Goal: Task Accomplishment & Management: Use online tool/utility

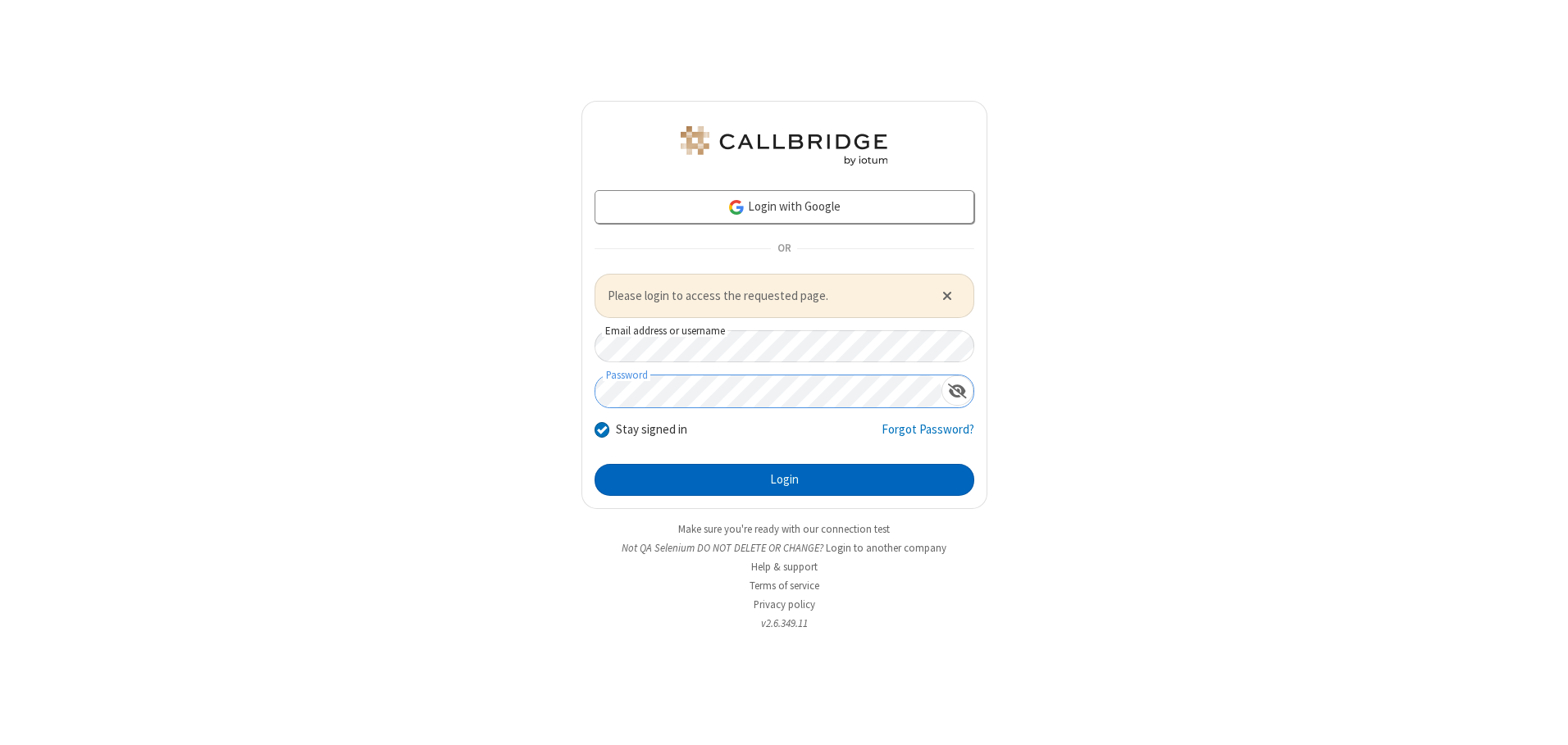
click at [784, 480] on button "Login" at bounding box center [784, 481] width 380 height 33
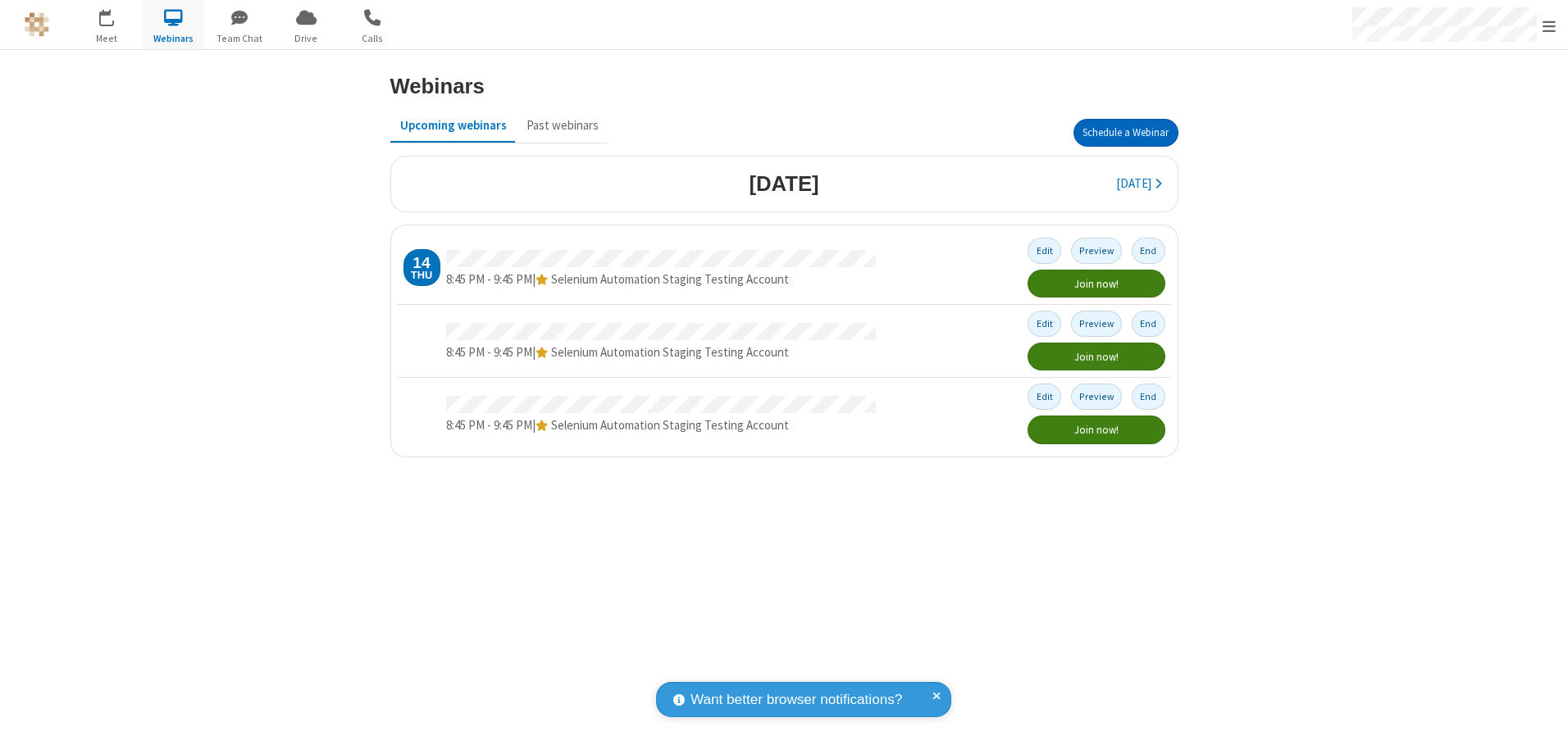
click at [1125, 133] on button "Schedule a Webinar" at bounding box center [1126, 132] width 105 height 28
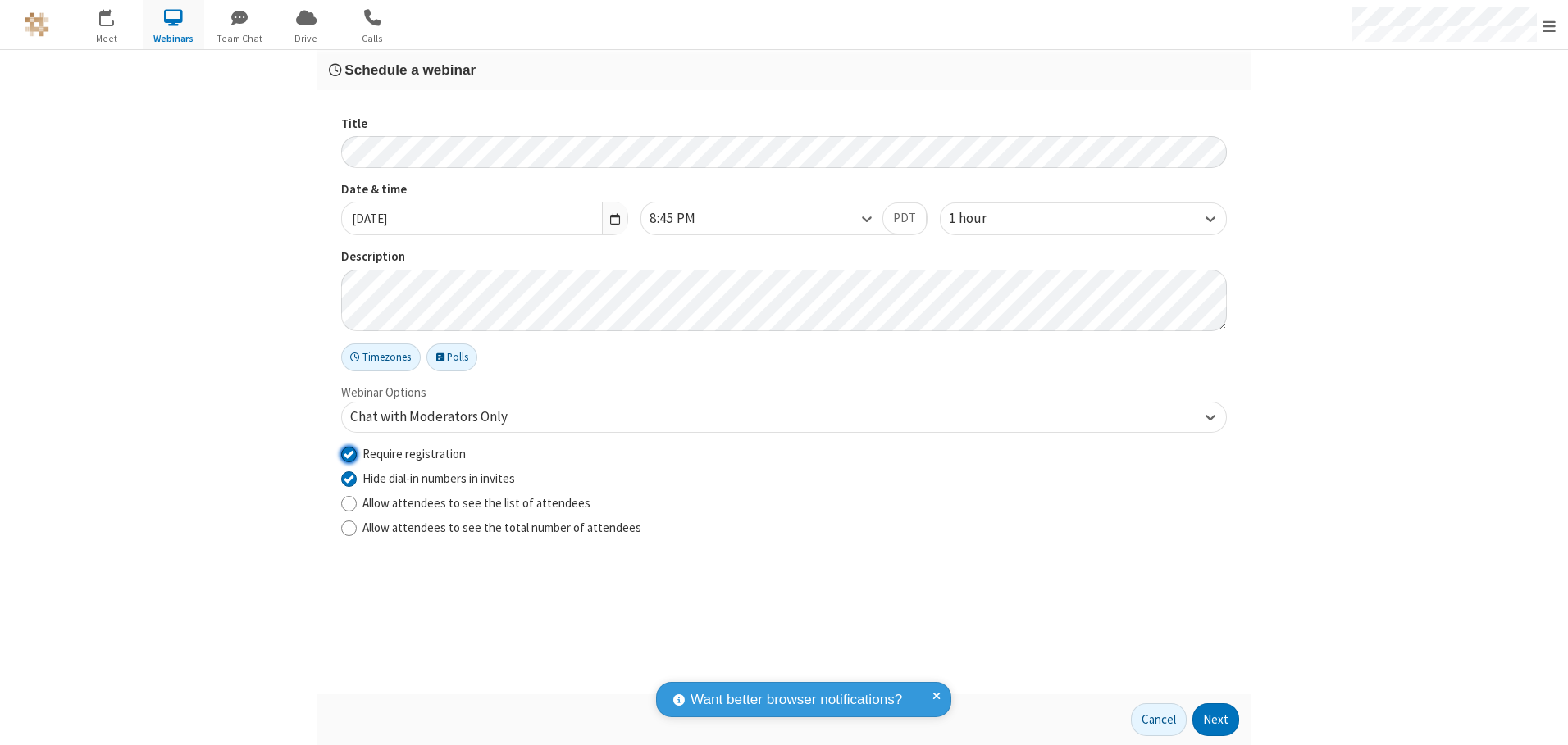
click at [348, 453] on input "Require registration" at bounding box center [348, 453] width 15 height 17
checkbox input "false"
click at [1216, 720] on button "Next" at bounding box center [1215, 720] width 47 height 33
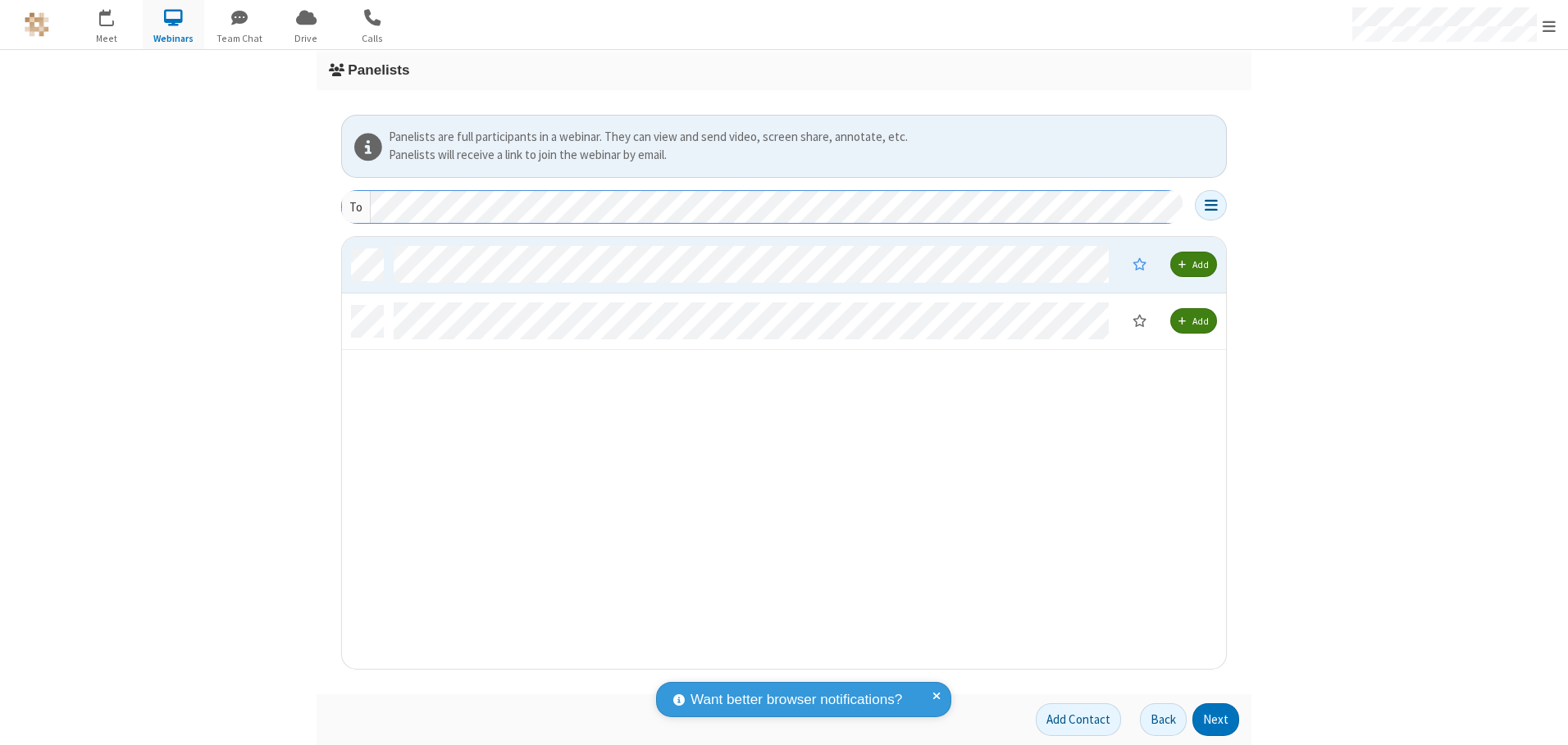
scroll to position [420, 871]
click at [1216, 720] on button "Next" at bounding box center [1215, 720] width 47 height 33
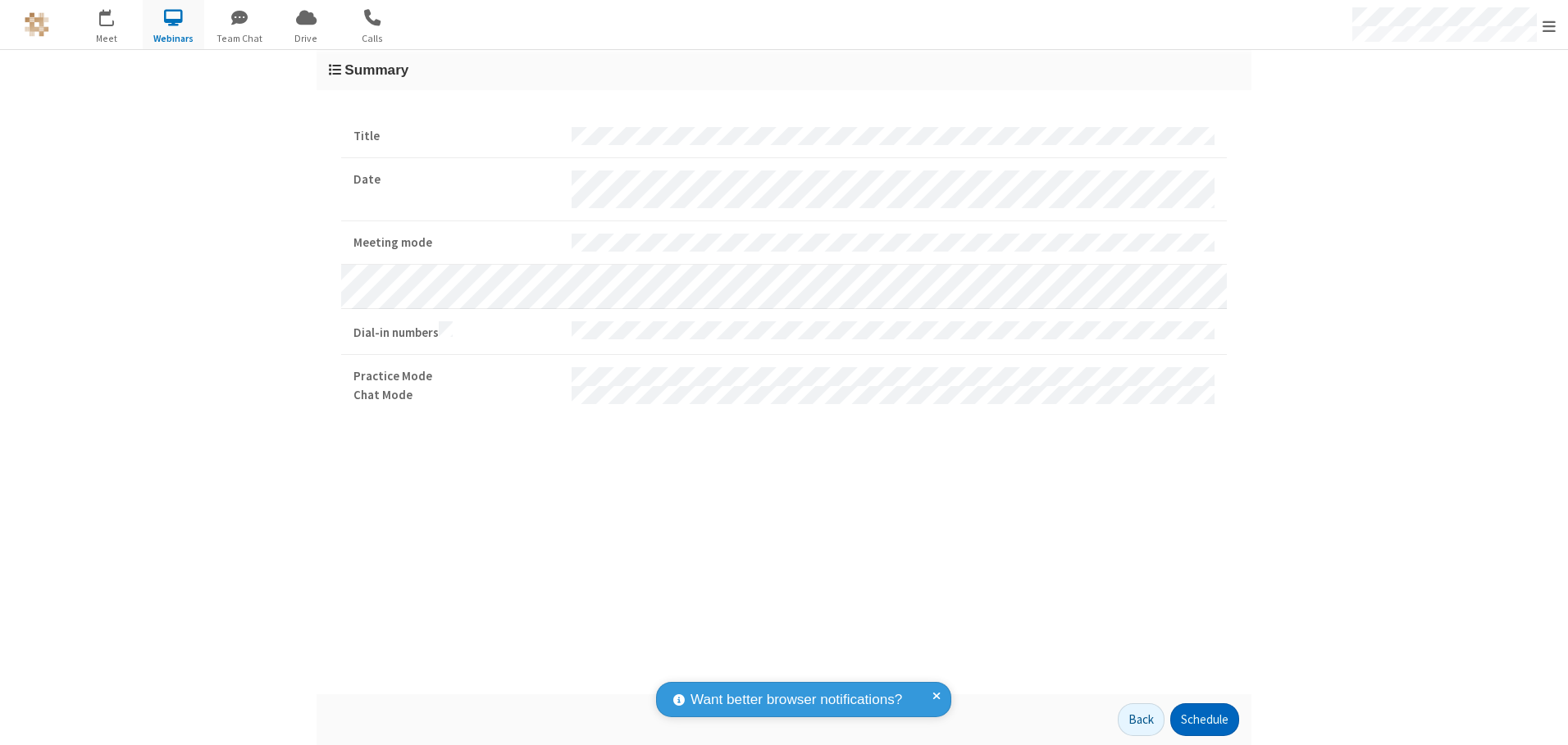
click at [1204, 720] on button "Schedule" at bounding box center [1204, 720] width 69 height 33
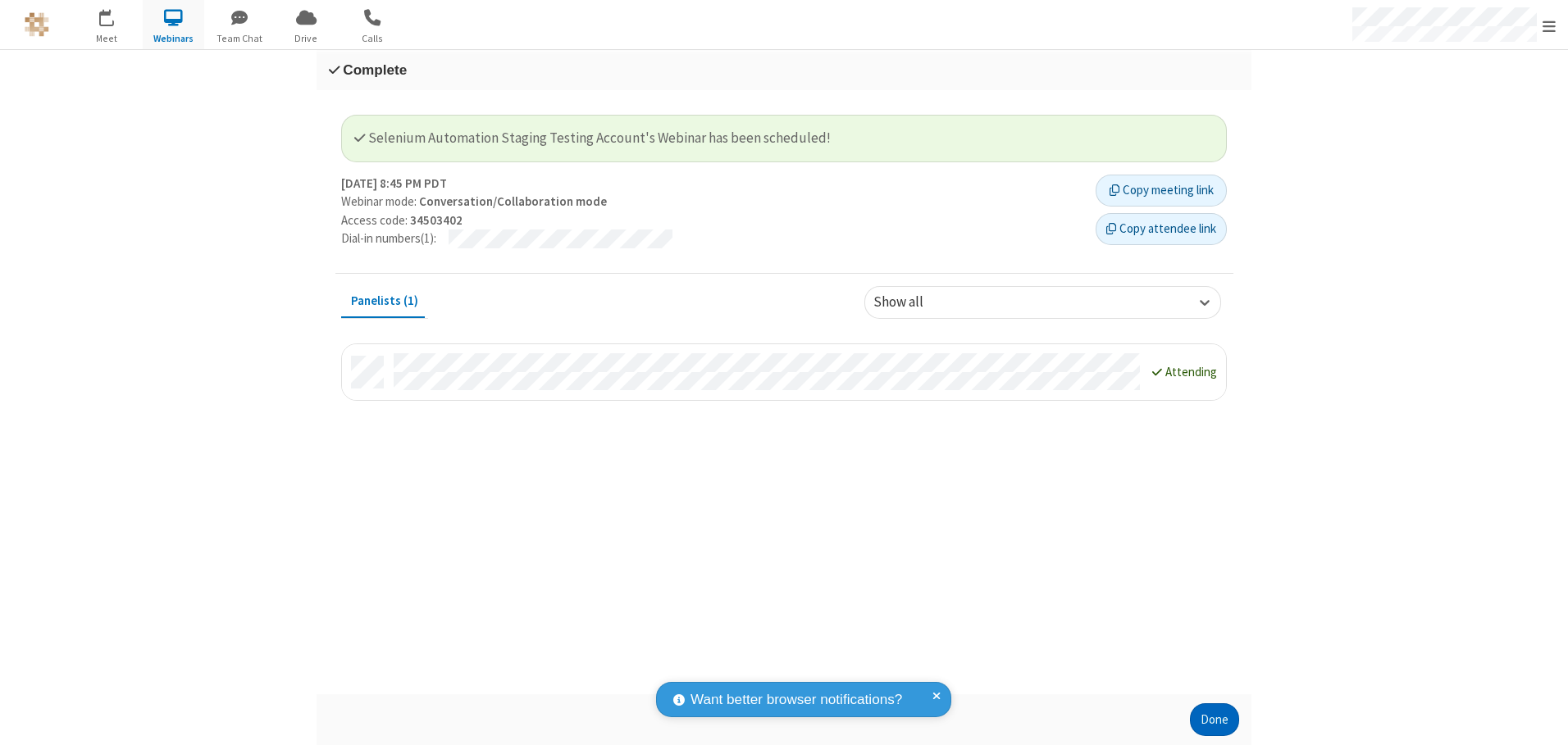
click at [1215, 720] on button "Done" at bounding box center [1215, 720] width 49 height 33
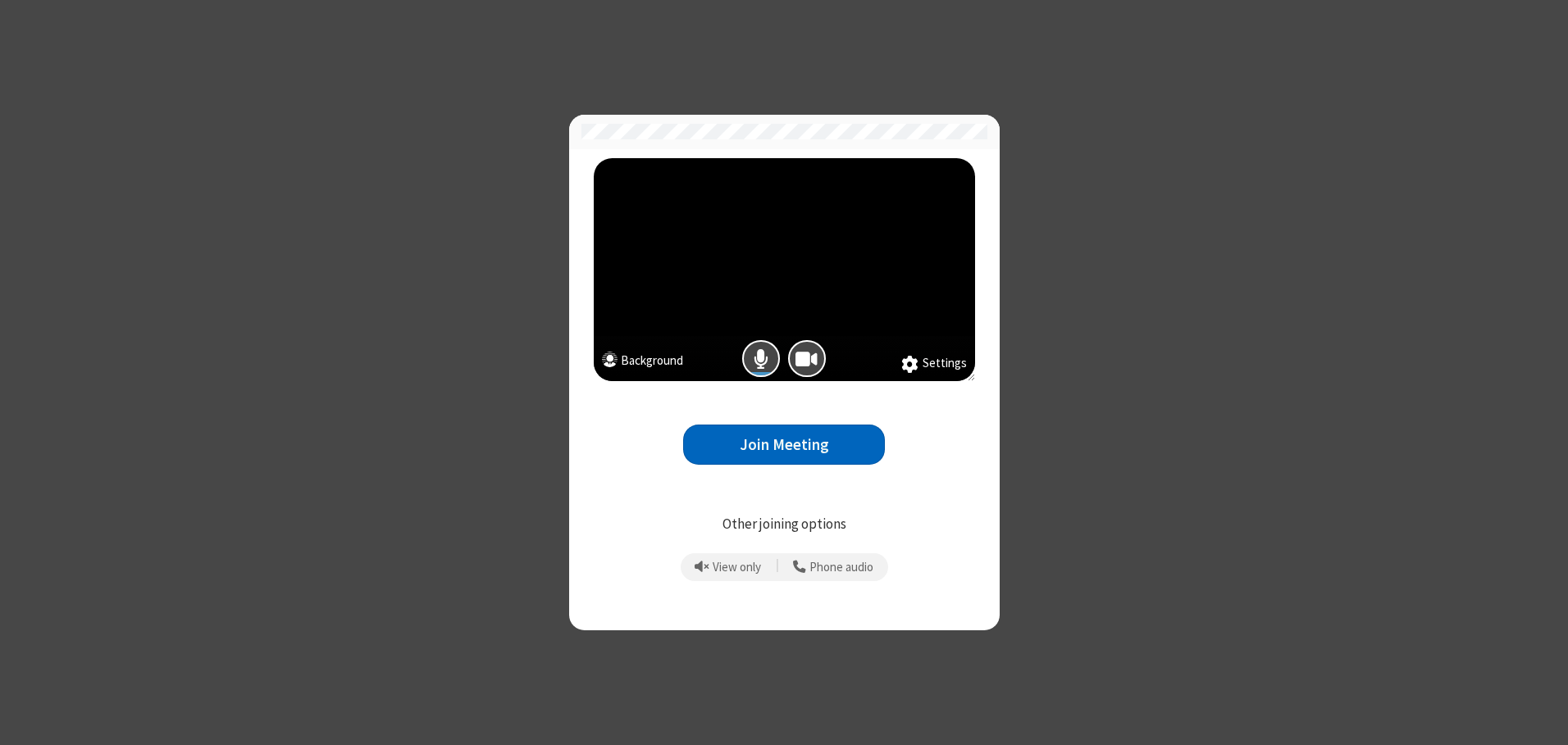
click at [784, 444] on button "Join Meeting" at bounding box center [784, 444] width 202 height 40
